Goal: Task Accomplishment & Management: Manage account settings

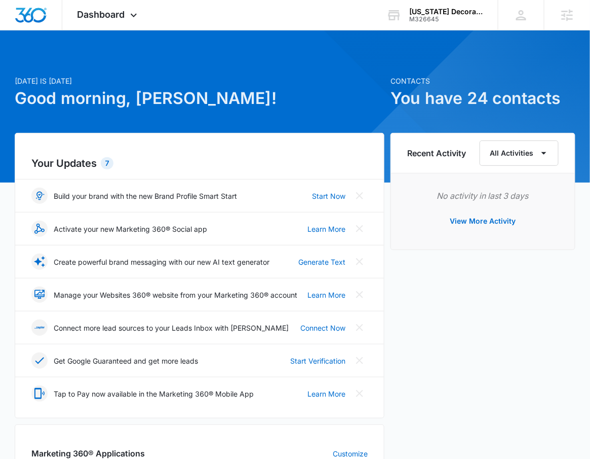
click at [134, 16] on icon at bounding box center [134, 18] width 12 height 12
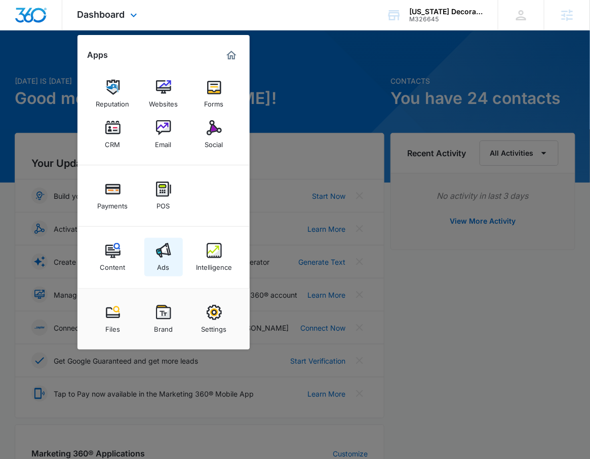
click at [155, 266] on link "Ads" at bounding box center [163, 257] width 39 height 39
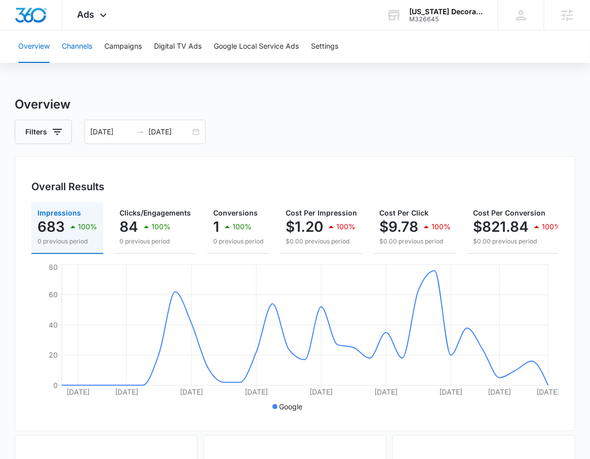
click at [74, 44] on button "Channels" at bounding box center [77, 46] width 30 height 32
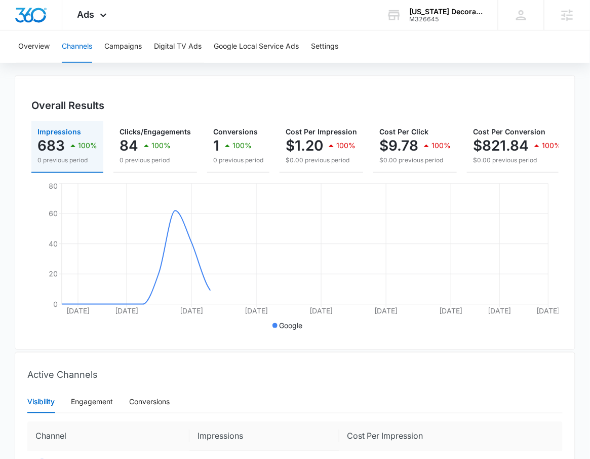
scroll to position [192, 0]
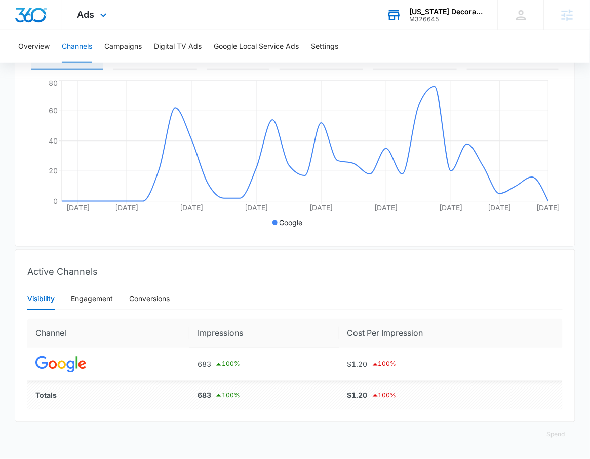
click at [463, 20] on div "M326645" at bounding box center [446, 19] width 74 height 7
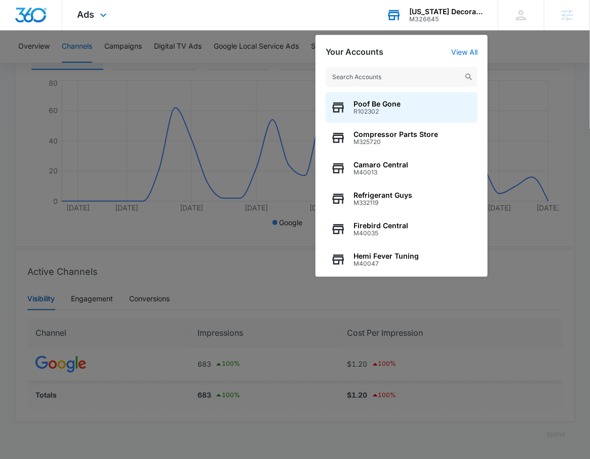
click at [463, 57] on div "Poof Be Gone R102302 Compressor Parts Store M325720 Camaro Central M40013 Refri…" at bounding box center [402, 167] width 172 height 220
click at [463, 53] on link "View All" at bounding box center [464, 52] width 26 height 9
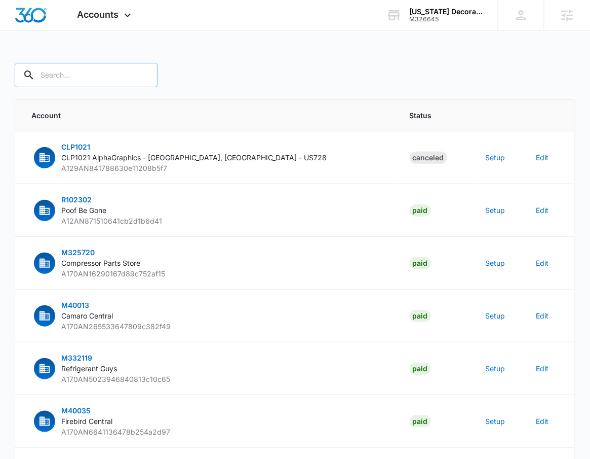
click at [79, 79] on input "text" at bounding box center [86, 75] width 143 height 24
type input "M326645"
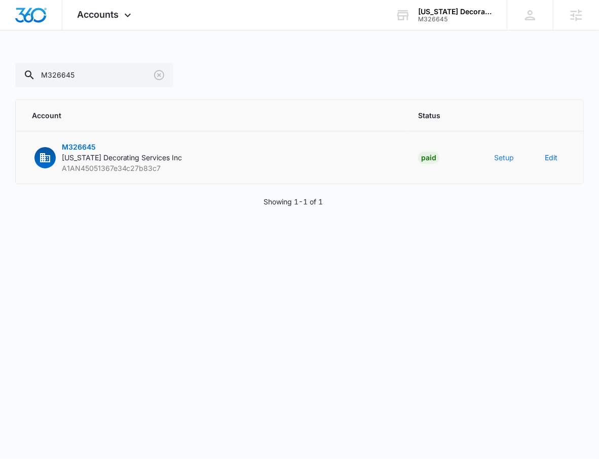
click at [509, 159] on button "Setup" at bounding box center [504, 157] width 20 height 11
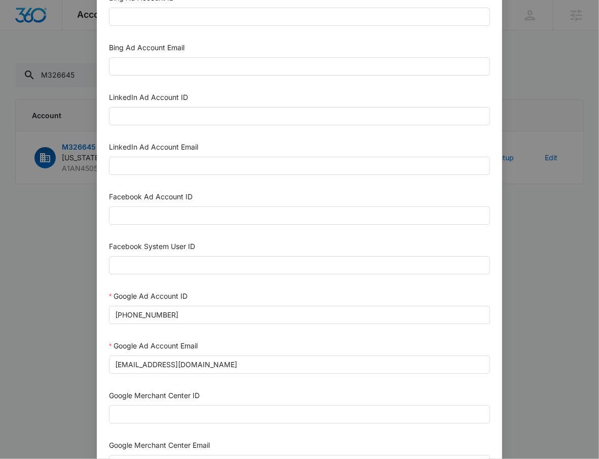
scroll to position [76, 0]
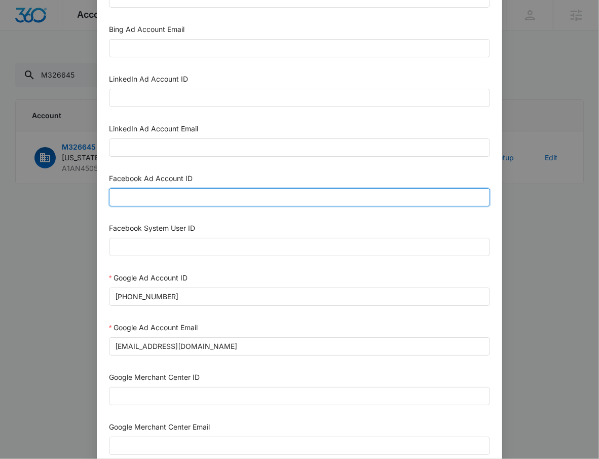
click at [277, 197] on input "Facebook Ad Account ID" at bounding box center [299, 197] width 381 height 18
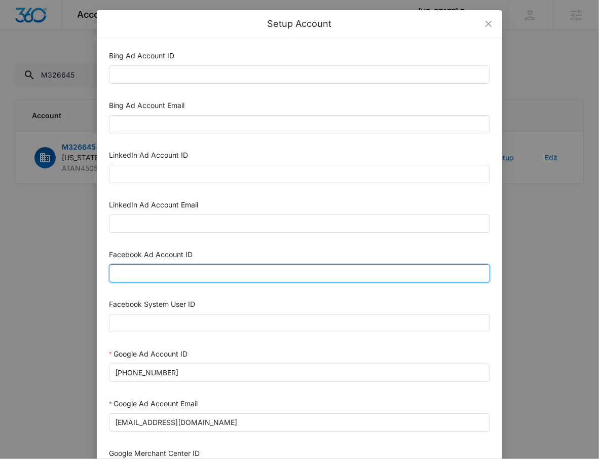
click at [174, 280] on input "Facebook Ad Account ID" at bounding box center [299, 273] width 381 height 18
click at [174, 278] on input "Facebook Ad Account ID" at bounding box center [299, 273] width 381 height 18
paste input "799342269248235"
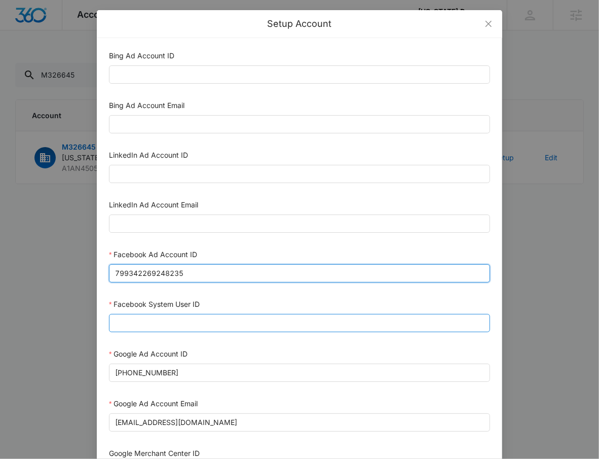
type input "799342269248235"
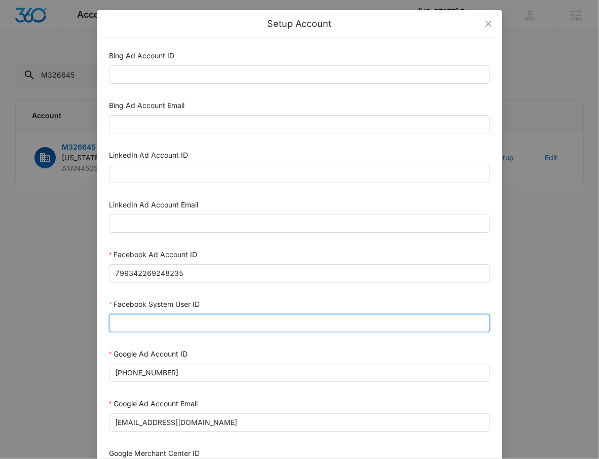
click at [209, 318] on input "Facebook System User ID" at bounding box center [299, 323] width 381 height 18
type input "1023954259108897"
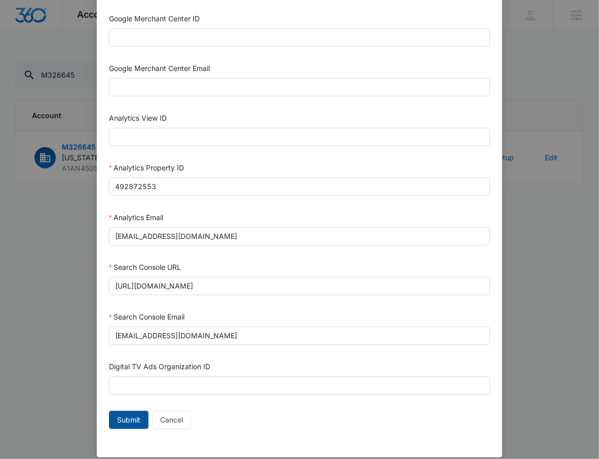
scroll to position [446, 0]
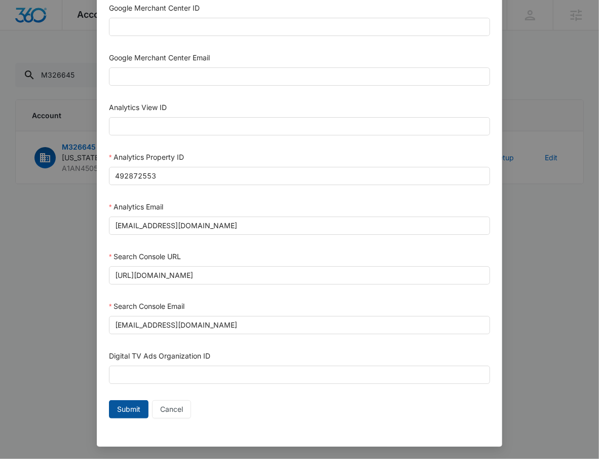
click at [122, 408] on span "Submit" at bounding box center [128, 408] width 23 height 11
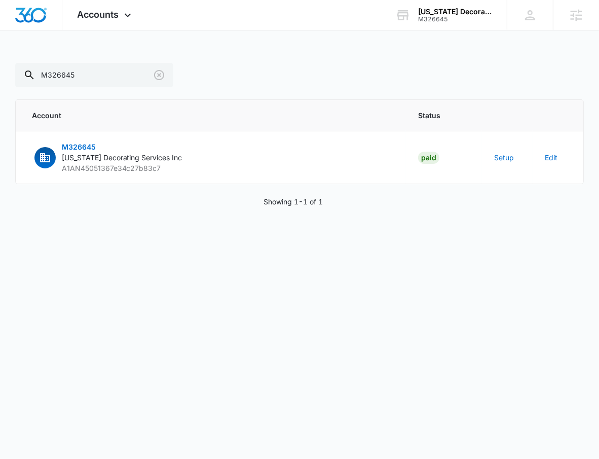
scroll to position [436, 0]
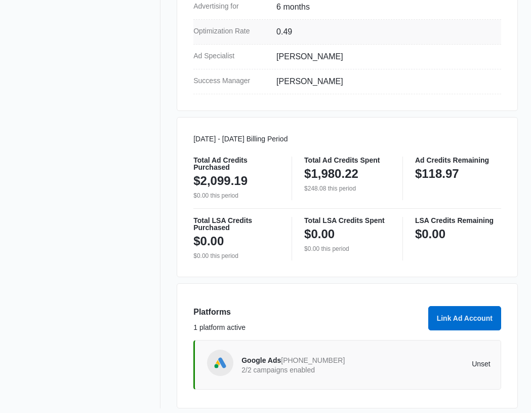
scroll to position [431, 0]
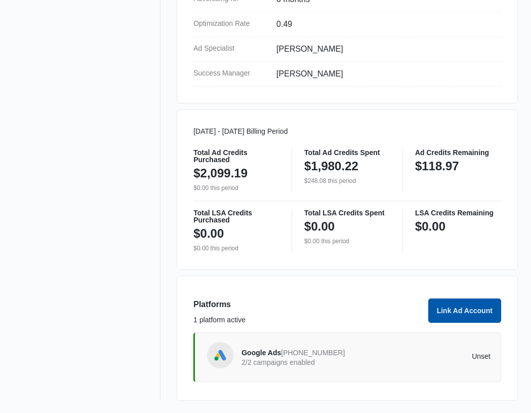
click at [441, 307] on button "Link Ad Account" at bounding box center [465, 310] width 73 height 24
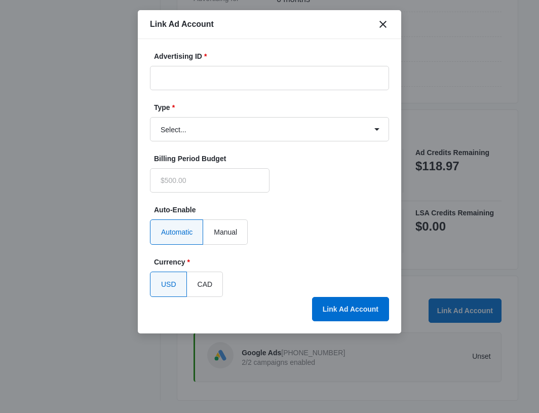
type input "$0.00"
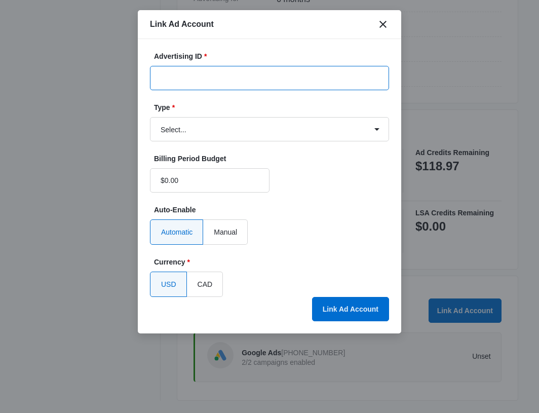
click at [238, 78] on input "Advertising ID *" at bounding box center [269, 78] width 239 height 24
click at [254, 82] on input "Advertising ID *" at bounding box center [269, 78] width 239 height 24
paste input "799342269248235"
type input "799342269248235"
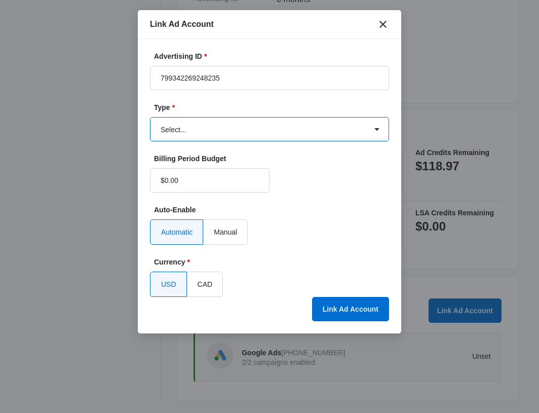
click at [213, 136] on select "Select... Bing Ads Facebook Ads Google Ads" at bounding box center [269, 129] width 239 height 24
select select "facebook"
click at [150, 117] on select "Select... Bing Ads Facebook Ads Google Ads" at bounding box center [269, 129] width 239 height 24
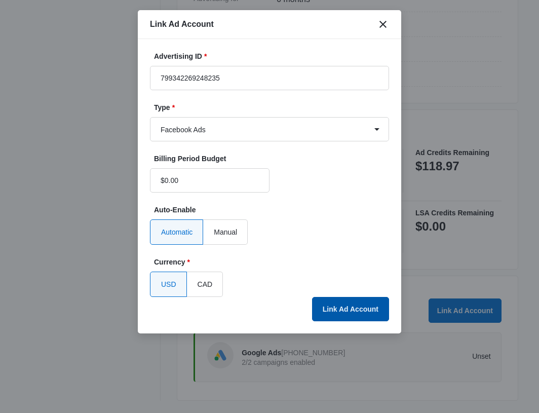
click at [353, 312] on button "Link Ad Account" at bounding box center [350, 309] width 77 height 24
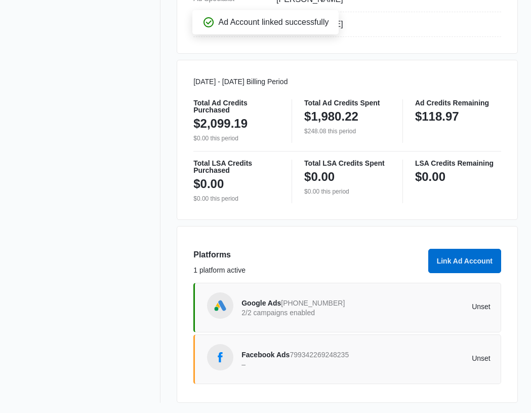
scroll to position [482, 0]
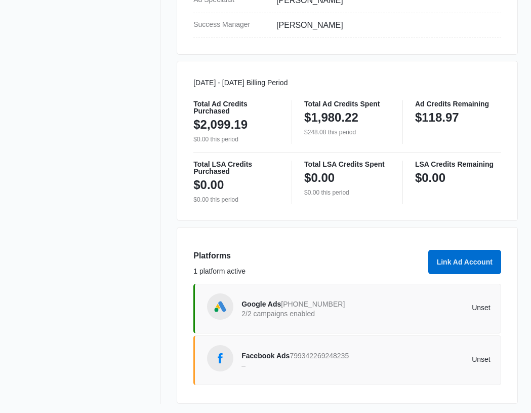
scroll to position [482, 0]
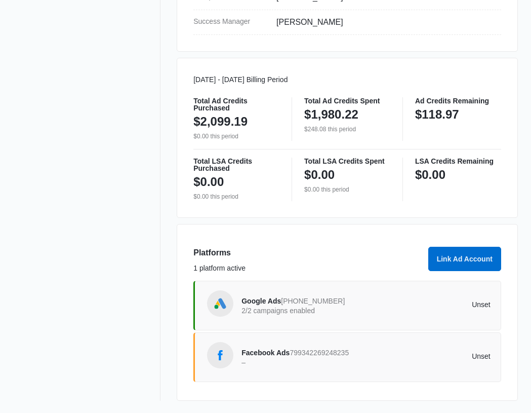
click at [226, 362] on img at bounding box center [220, 355] width 15 height 15
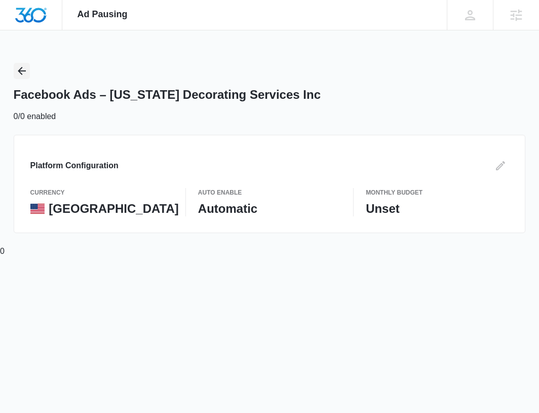
click at [23, 73] on icon "Back" at bounding box center [22, 71] width 12 height 12
